Goal: Check status: Check status

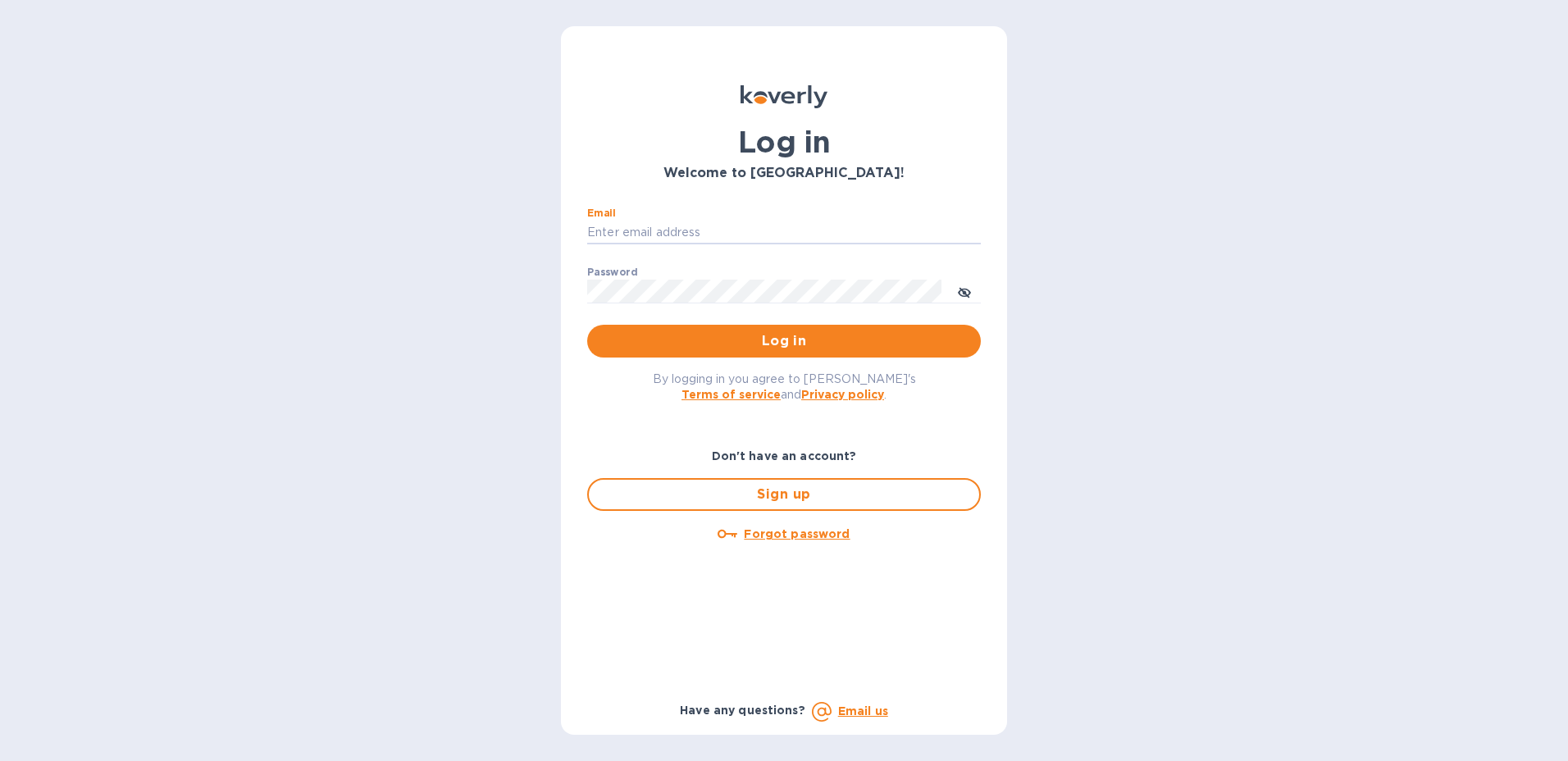
type input "[PERSON_NAME][EMAIL_ADDRESS][PERSON_NAME][DOMAIN_NAME]"
click at [955, 334] on span "Log in" at bounding box center [784, 341] width 367 height 20
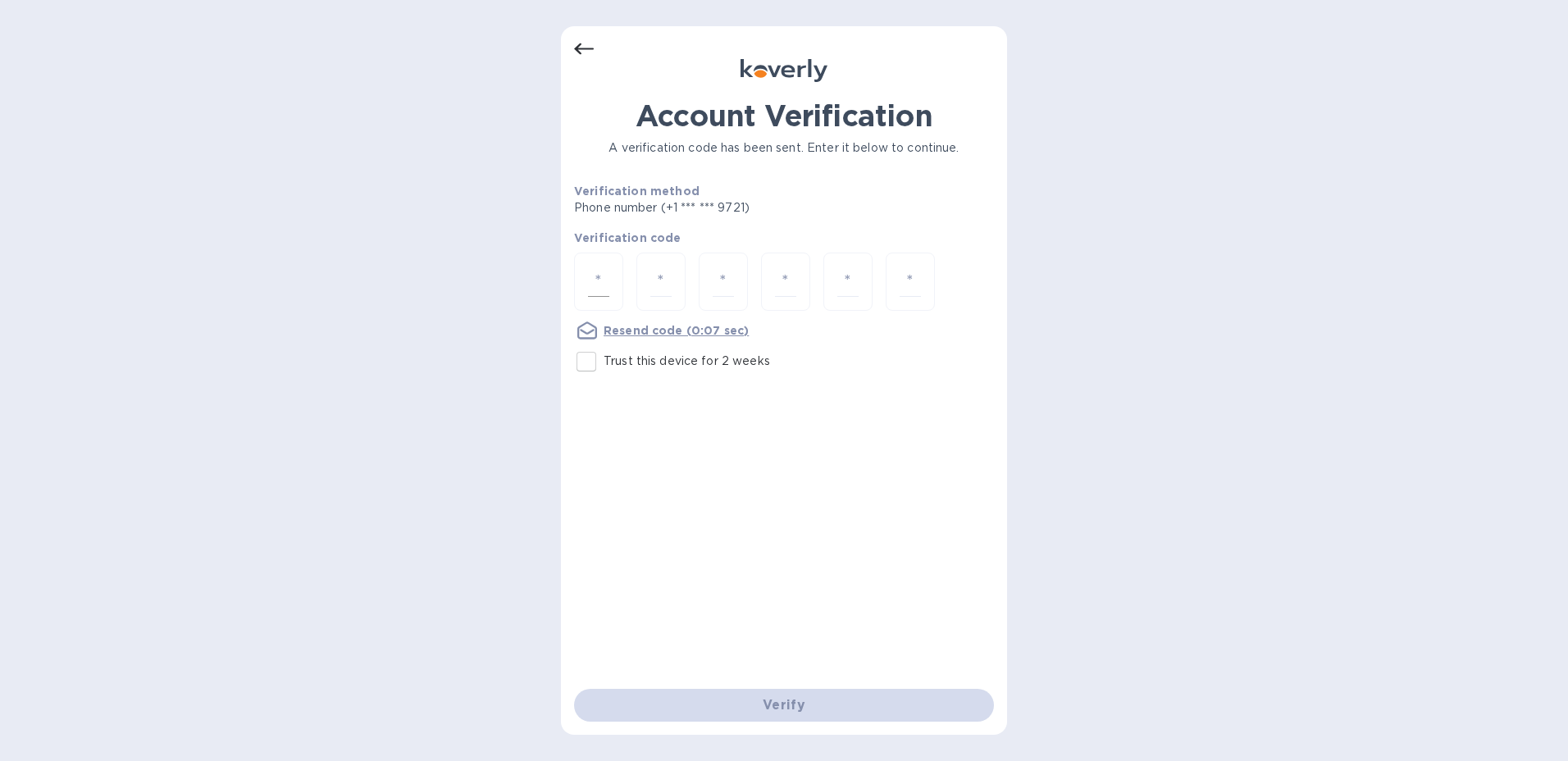
click at [597, 281] on input "number" at bounding box center [599, 281] width 22 height 30
type input "5"
type input "8"
type input "9"
type input "5"
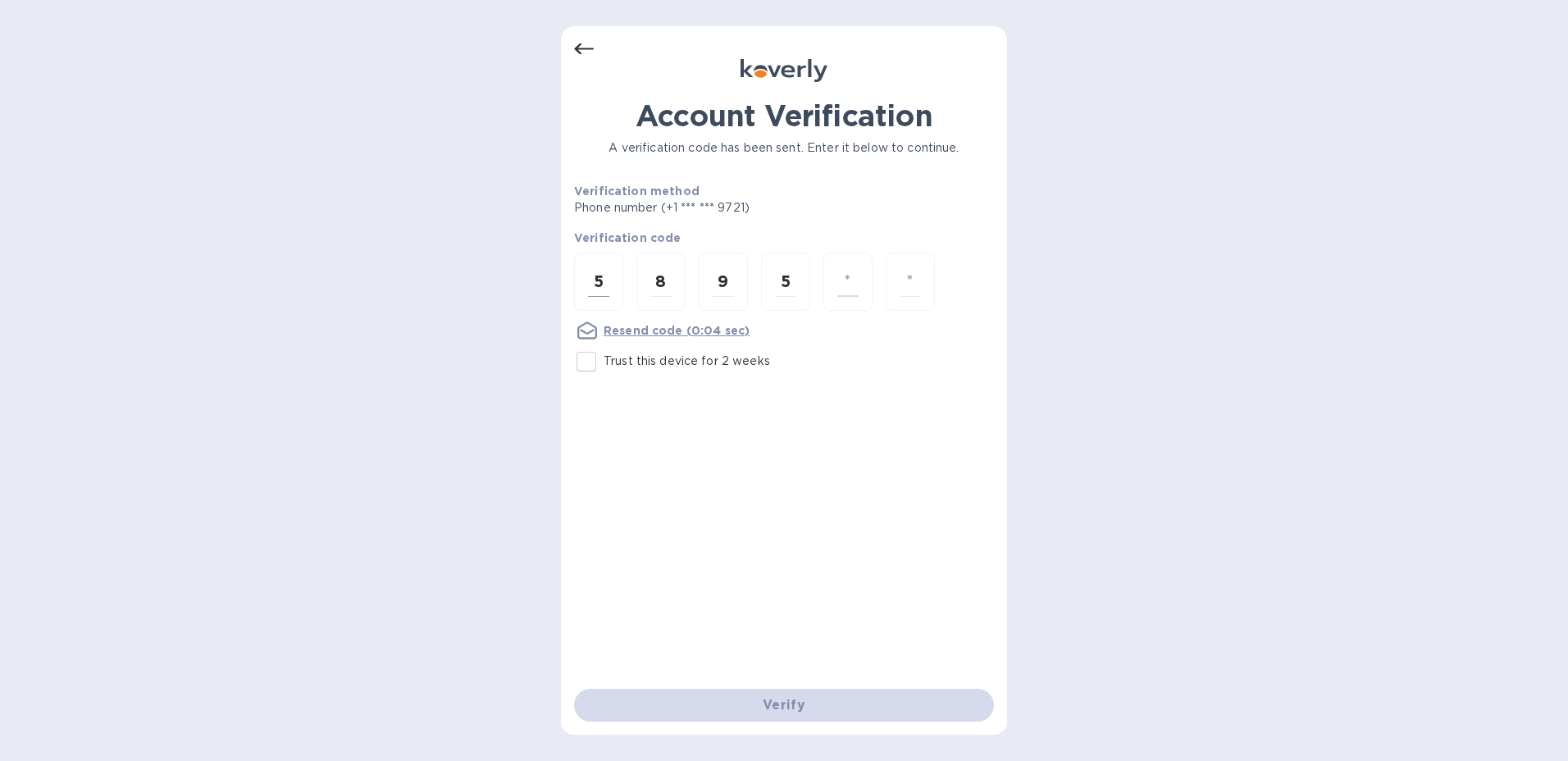
type input "2"
type input "3"
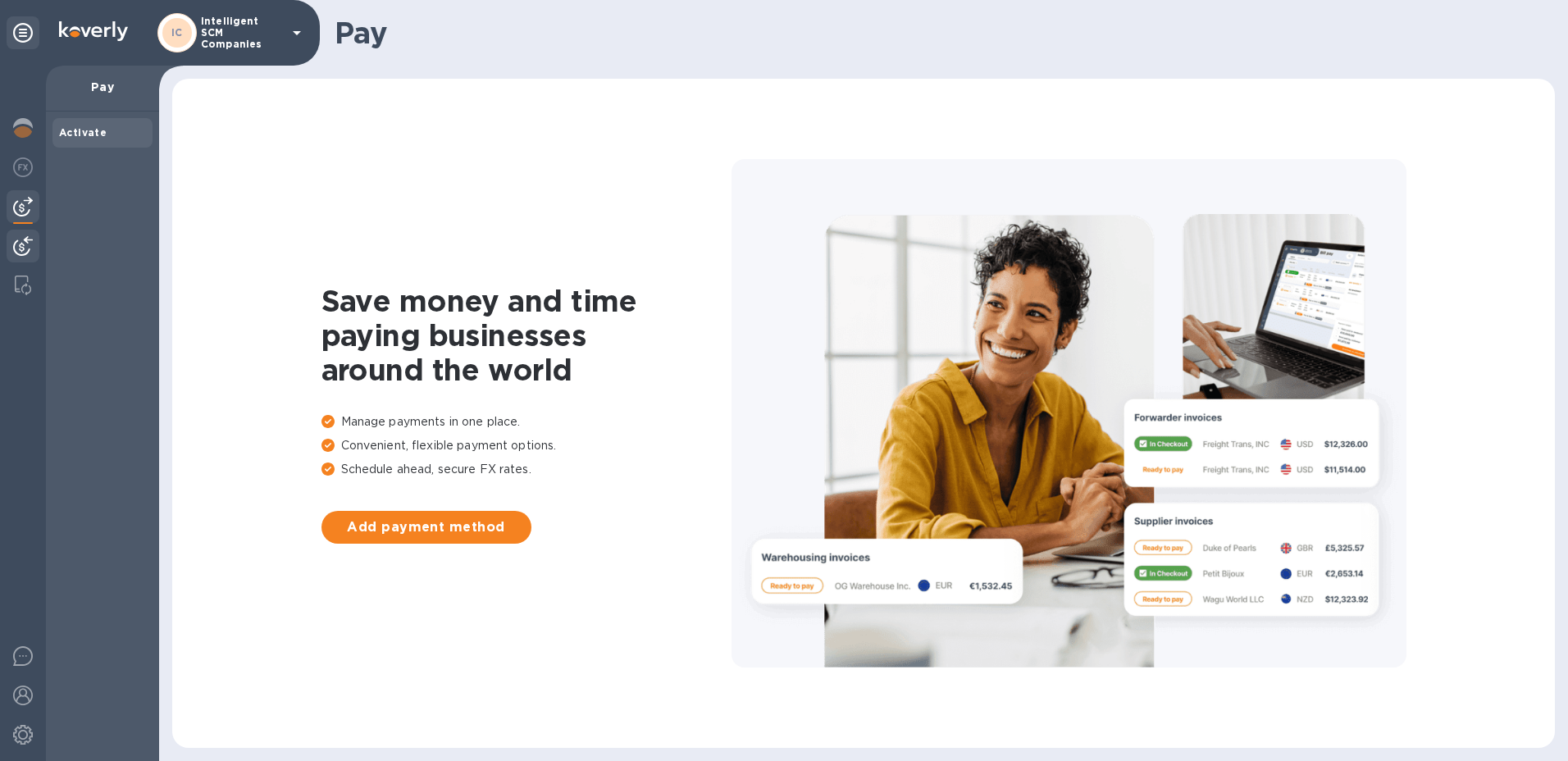
click at [20, 247] on img at bounding box center [23, 246] width 20 height 20
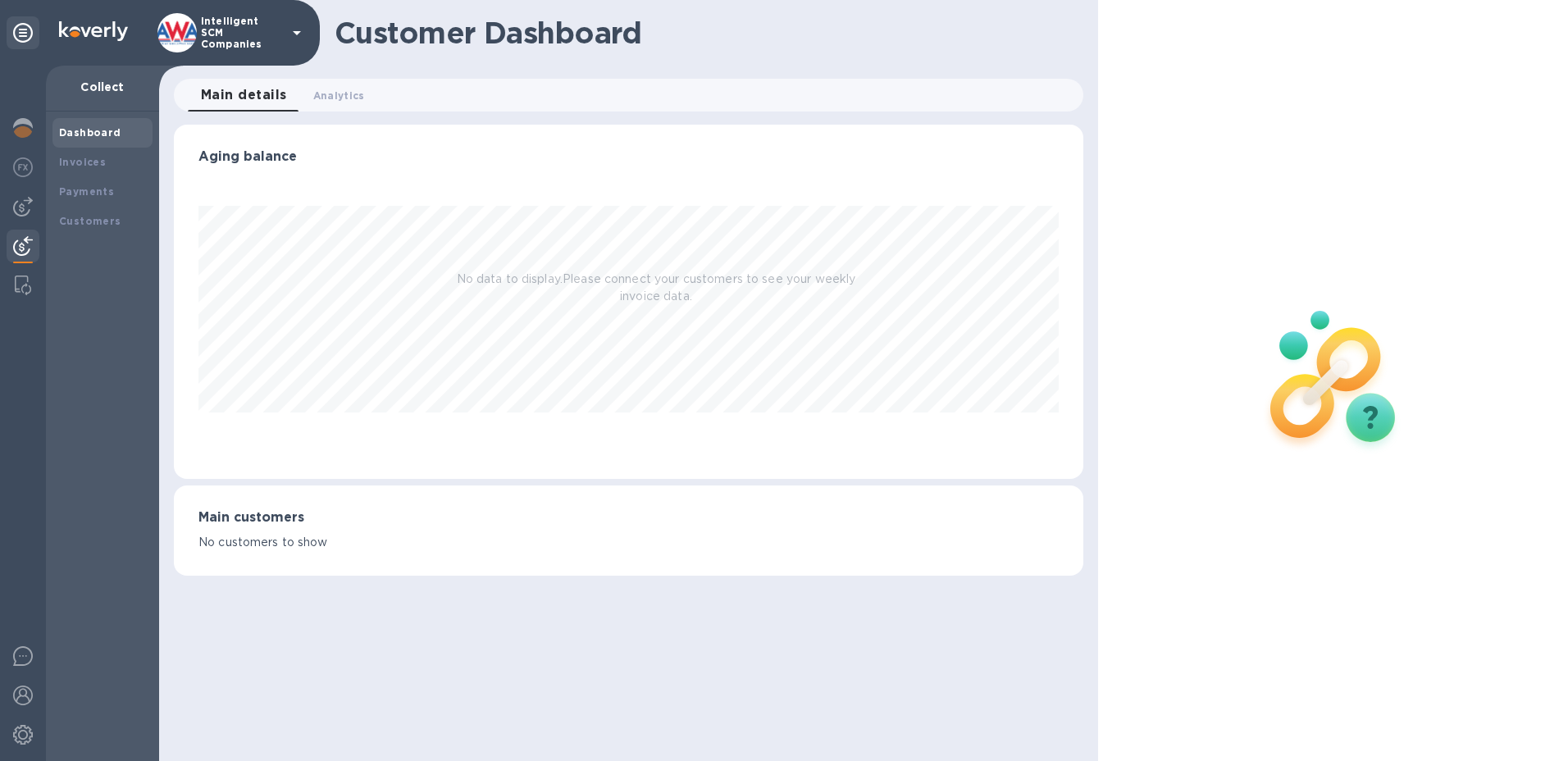
scroll to position [355, 910]
click at [93, 192] on b "Payments" at bounding box center [87, 191] width 55 height 12
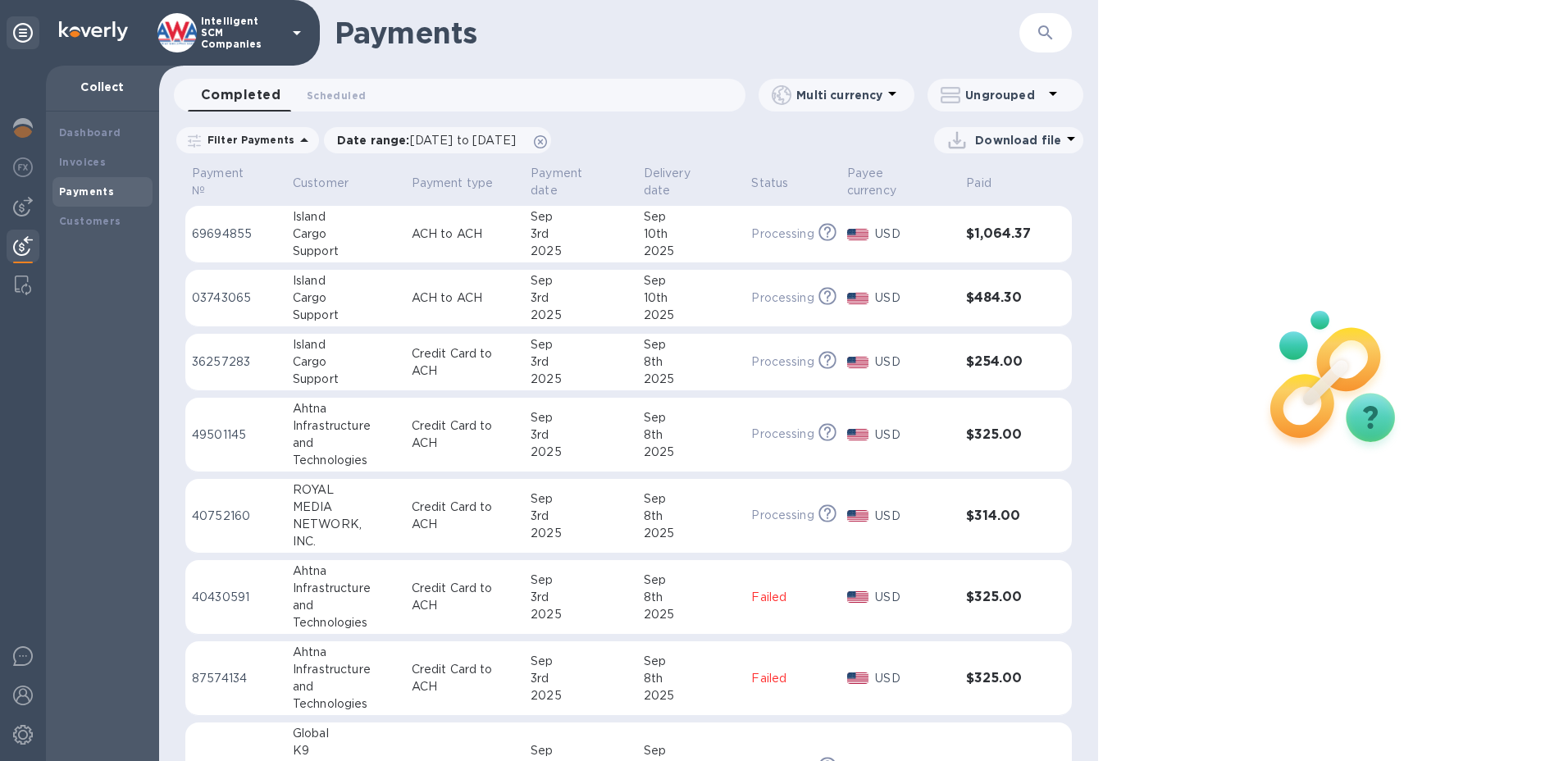
click at [1051, 536] on td at bounding box center [1059, 516] width 27 height 75
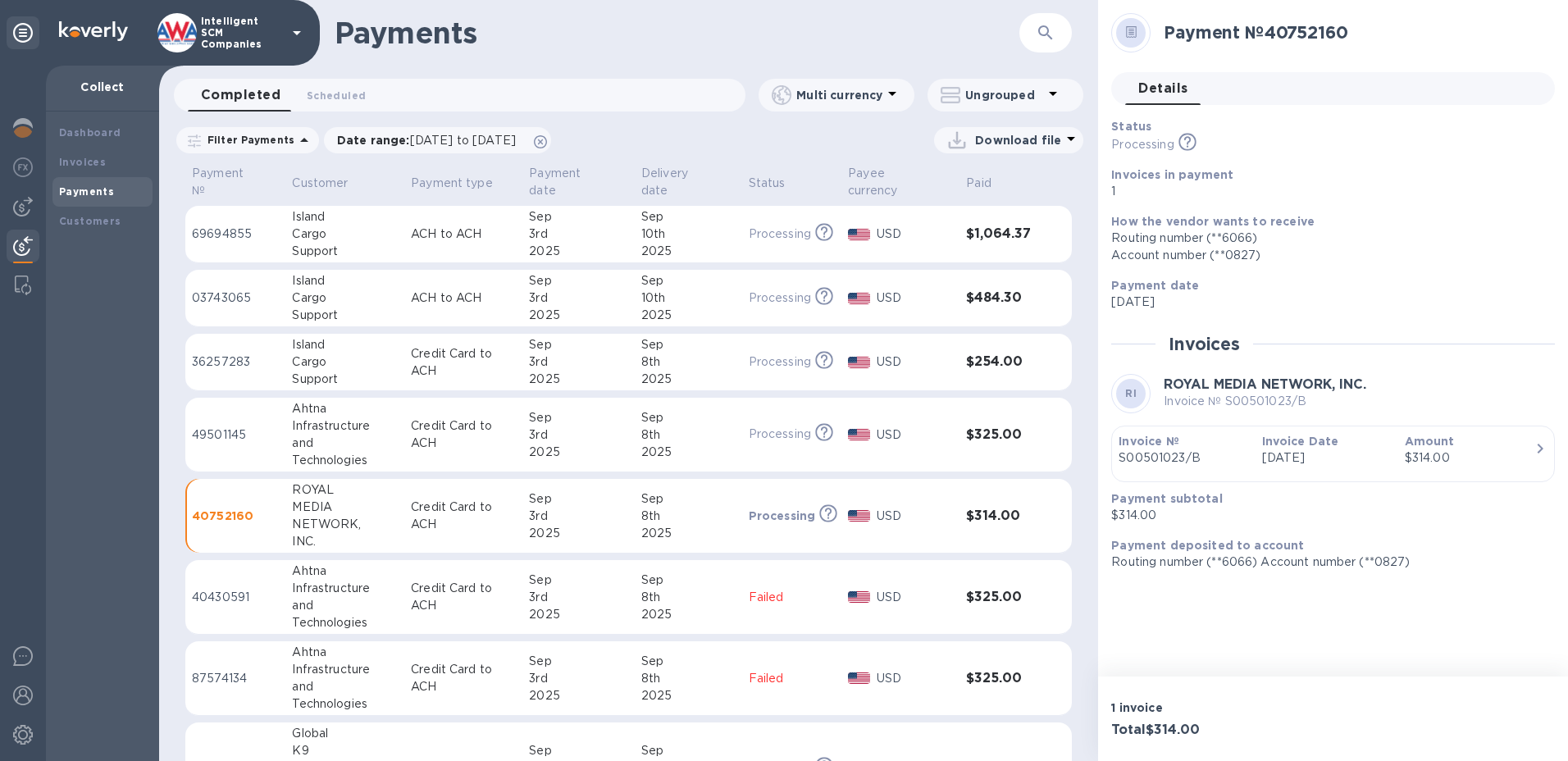
click at [1195, 475] on button "Invoice № S00501023/B Invoice Date Sep 3rd 2025 Amount $314.00" at bounding box center [1333, 454] width 444 height 57
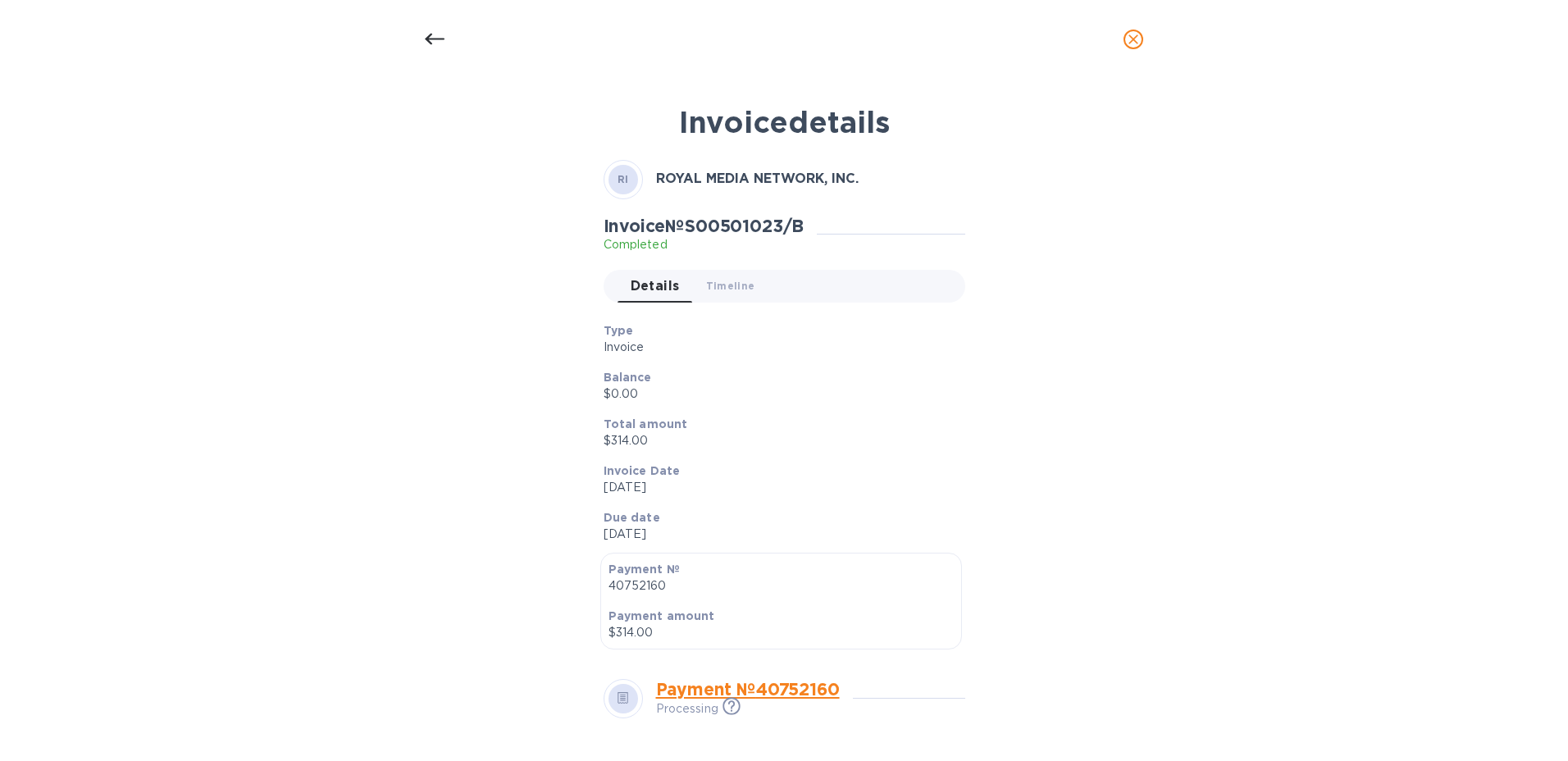
drag, startPoint x: 1137, startPoint y: 34, endPoint x: 1232, endPoint y: 45, distance: 95.6
click at [1137, 34] on icon "close" at bounding box center [1133, 39] width 17 height 17
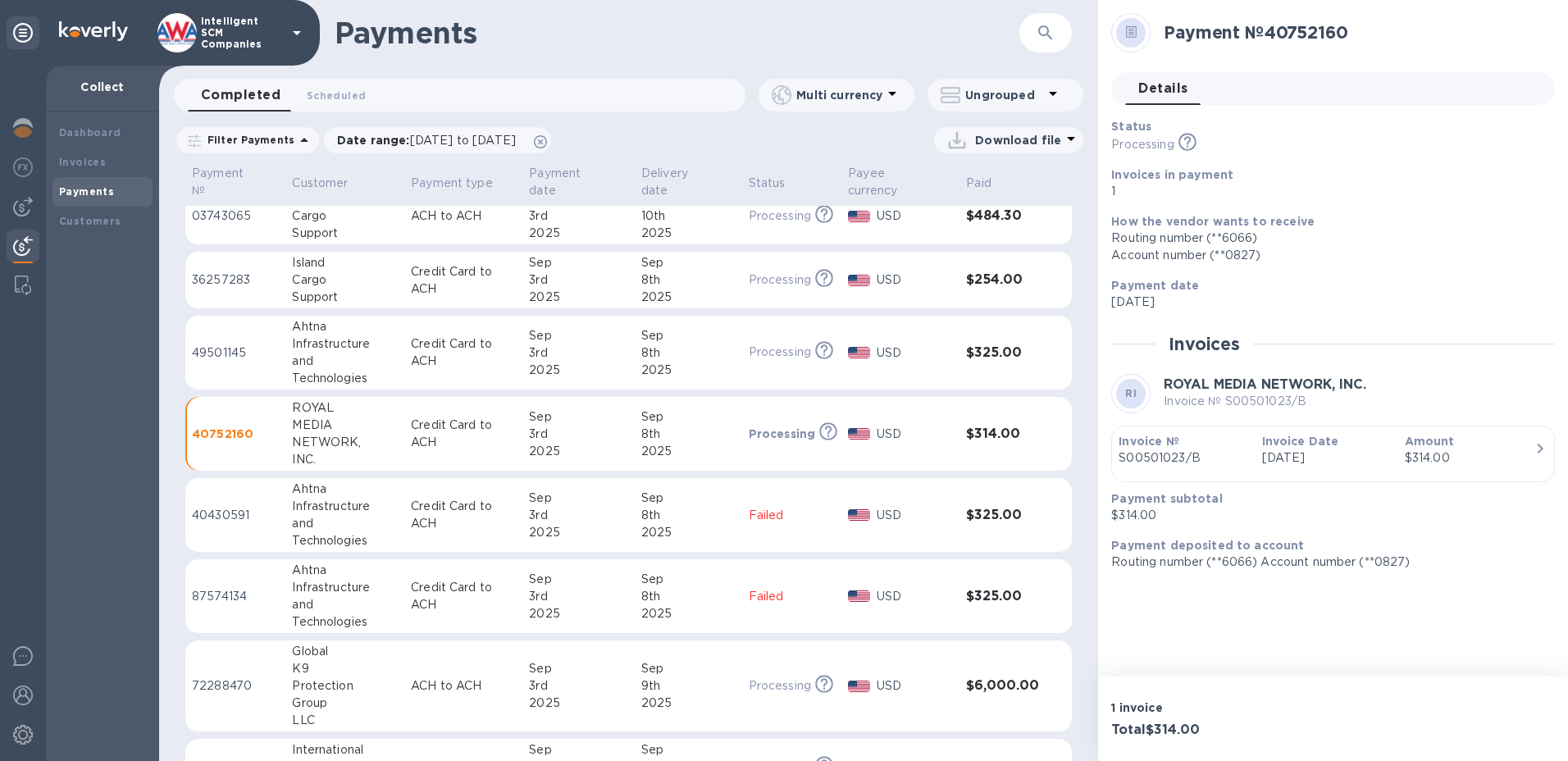
scroll to position [164, 0]
